Goal: Find specific page/section: Find specific page/section

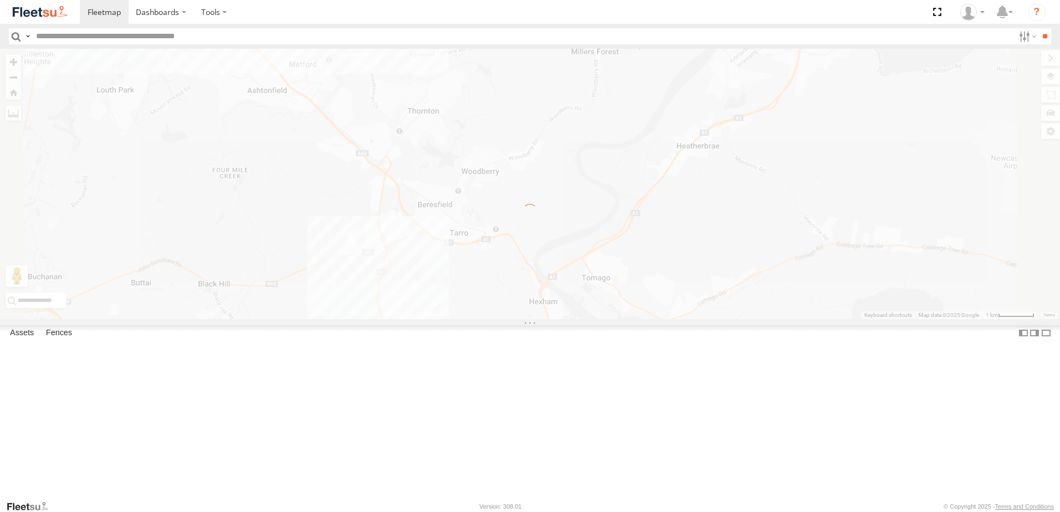
click at [0, 0] on div "×" at bounding box center [0, 0] width 0 height 0
click at [0, 0] on label "×" at bounding box center [0, 0] width 0 height 0
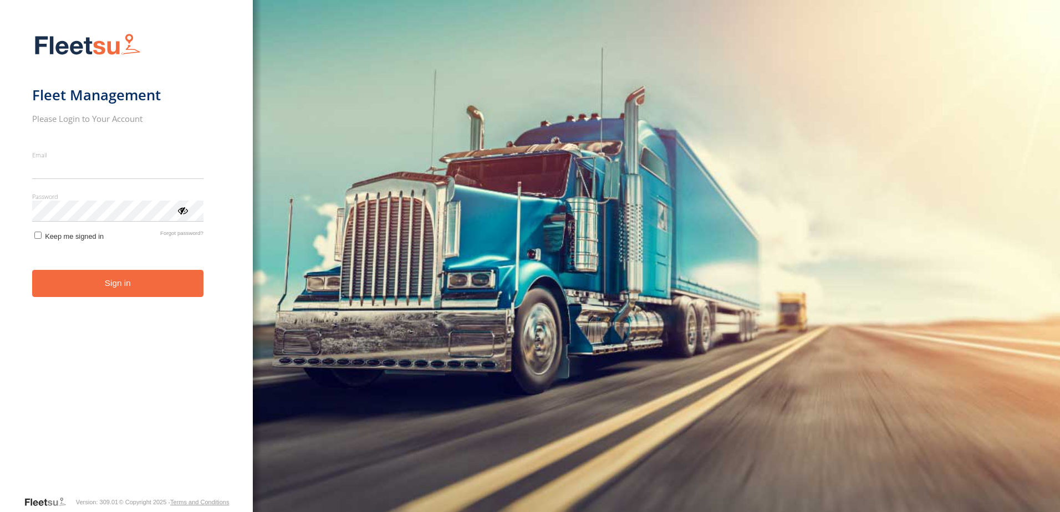
type input "**********"
click at [113, 295] on button "Sign in" at bounding box center [117, 283] width 171 height 27
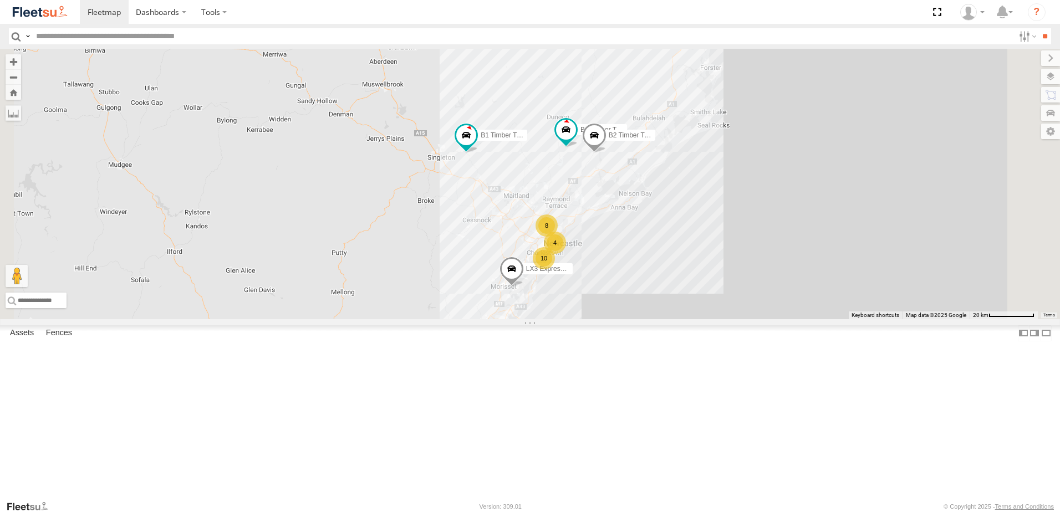
click at [0, 0] on div "Beresfield Utes" at bounding box center [0, 0] width 0 height 0
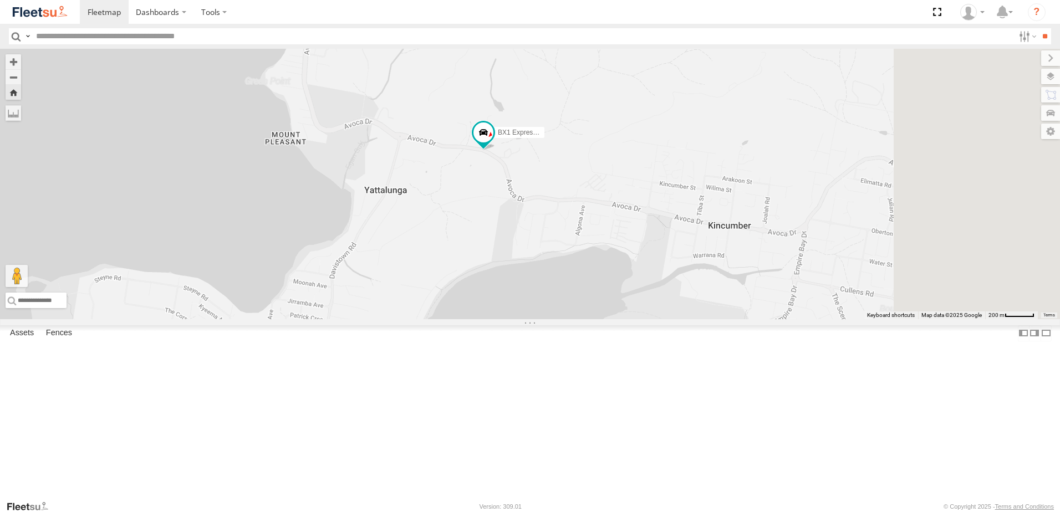
drag, startPoint x: 820, startPoint y: 397, endPoint x: 576, endPoint y: 283, distance: 269.5
click at [576, 283] on div "BX1 Express Ute" at bounding box center [530, 184] width 1060 height 270
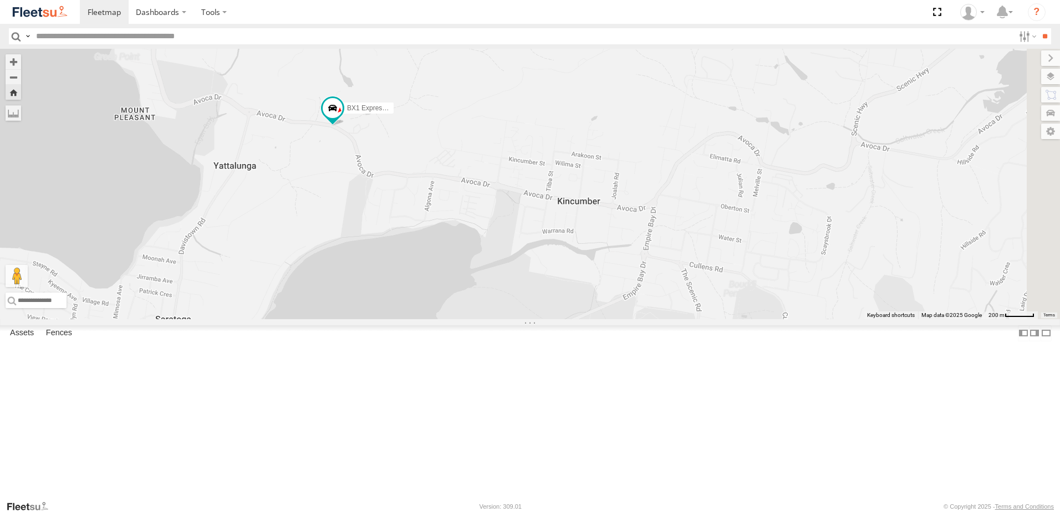
drag, startPoint x: 716, startPoint y: 309, endPoint x: 581, endPoint y: 292, distance: 136.3
click at [581, 292] on div "BX1 Express Ute" at bounding box center [530, 184] width 1060 height 270
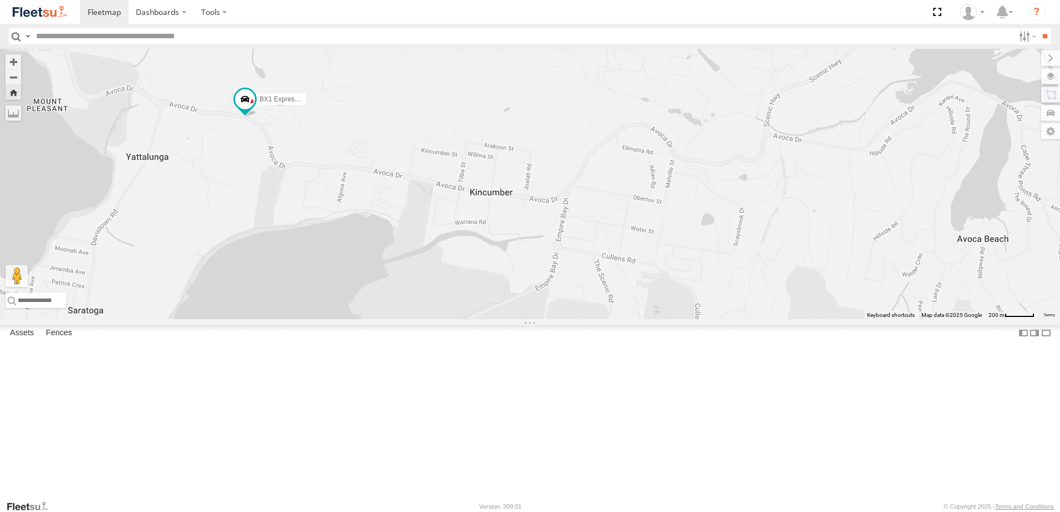
drag, startPoint x: 761, startPoint y: 323, endPoint x: 680, endPoint y: 314, distance: 81.3
click at [680, 314] on div "BX1 Express Ute" at bounding box center [530, 184] width 1060 height 270
